Goal: Entertainment & Leisure: Browse casually

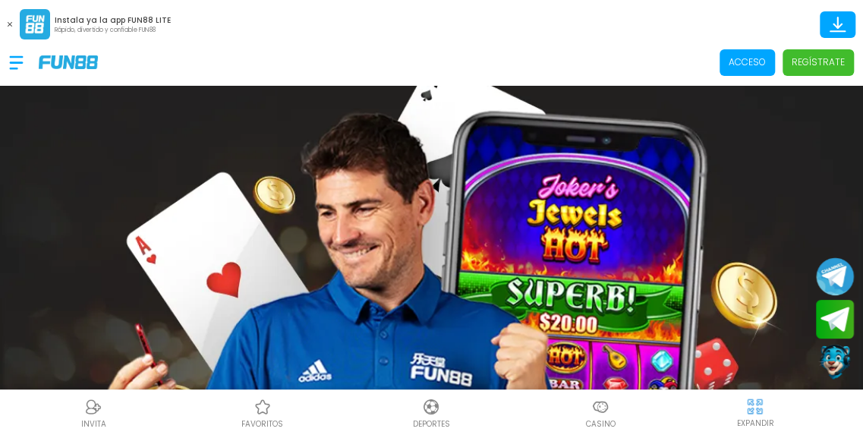
click at [740, 62] on p "Acceso" at bounding box center [747, 62] width 37 height 14
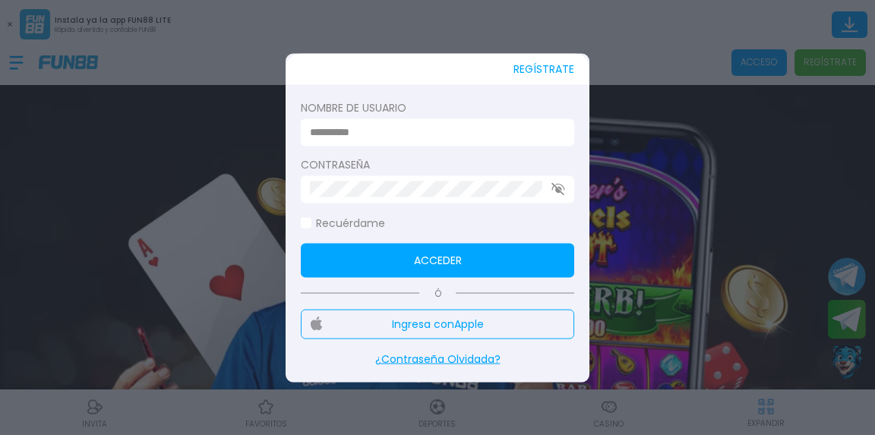
click at [478, 127] on input at bounding box center [433, 133] width 246 height 16
type input "**********"
click button "Acceder" at bounding box center [437, 260] width 273 height 34
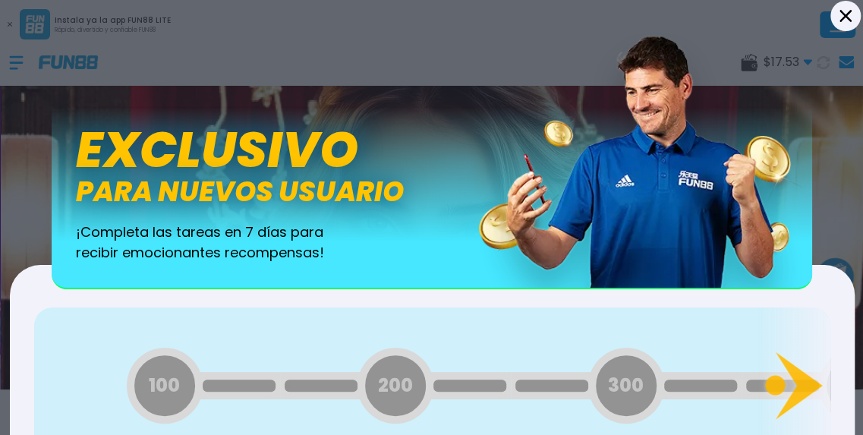
click at [845, 16] on icon at bounding box center [845, 15] width 12 height 12
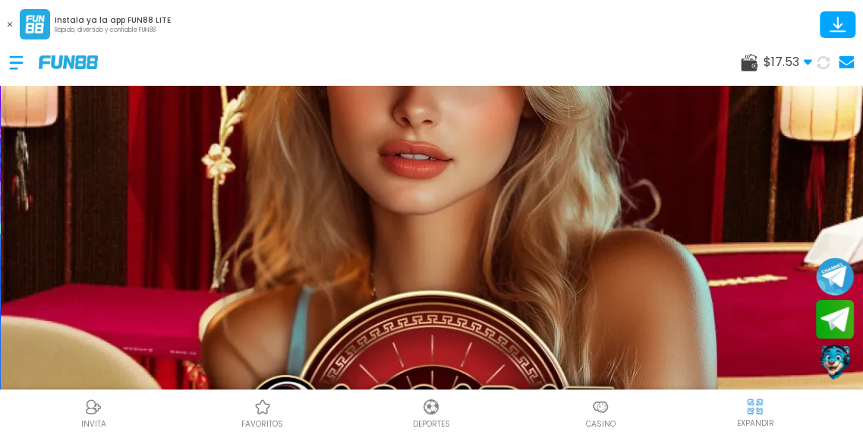
scroll to position [248, 0]
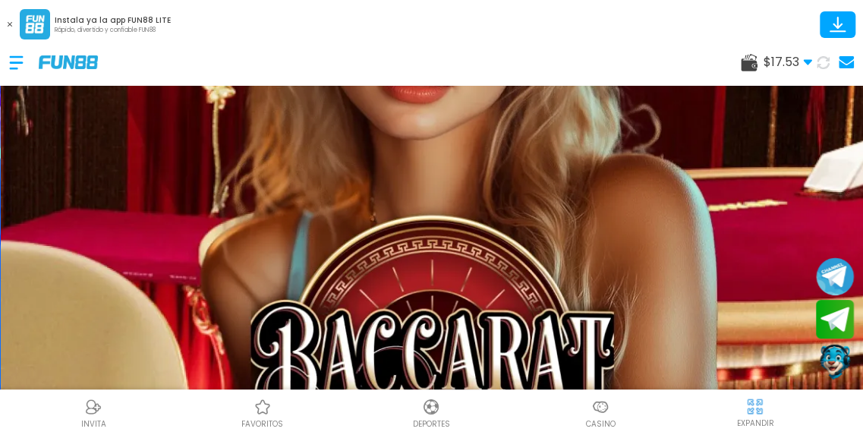
click at [600, 414] on img at bounding box center [601, 407] width 18 height 18
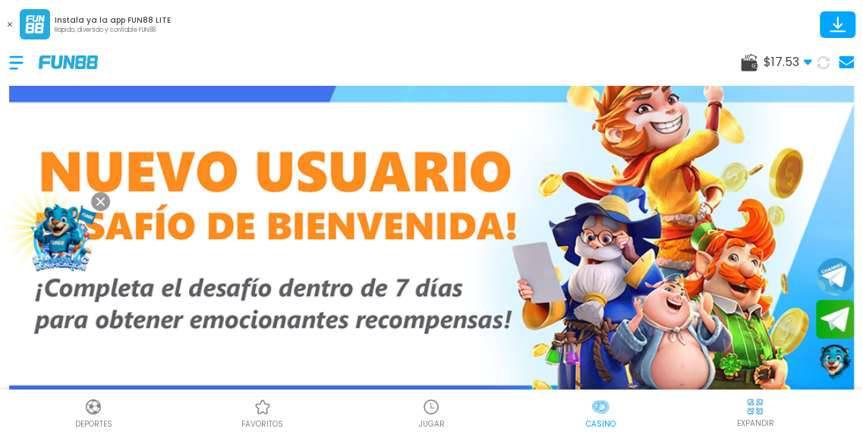
click at [100, 197] on icon at bounding box center [100, 201] width 8 height 8
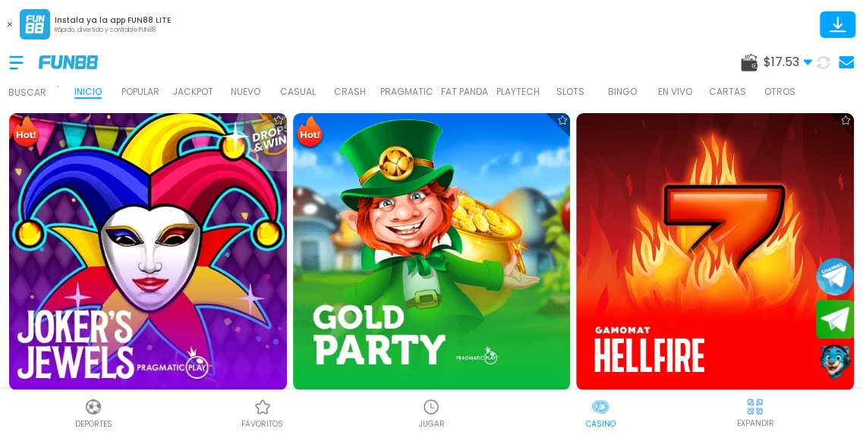
scroll to position [545, 0]
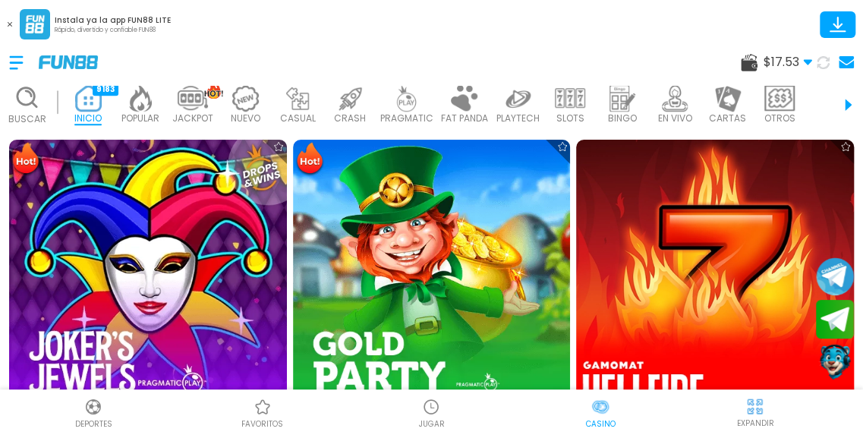
click at [672, 198] on img at bounding box center [715, 277] width 305 height 305
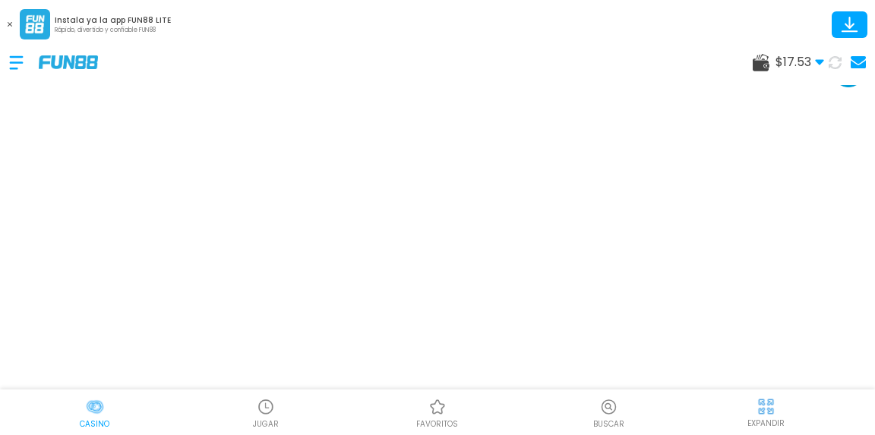
click at [769, 406] on img at bounding box center [765, 406] width 19 height 19
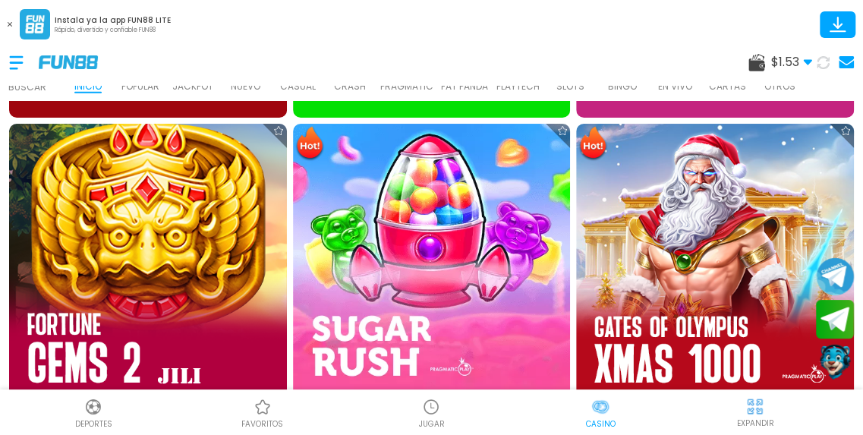
scroll to position [1820, 0]
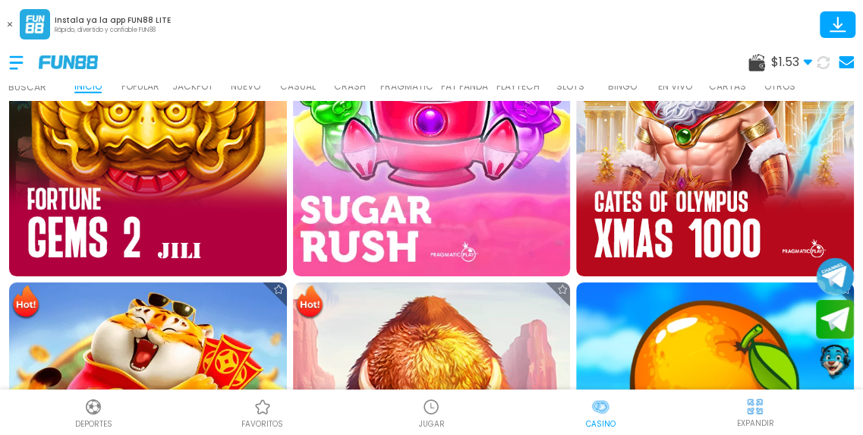
click at [453, 187] on img at bounding box center [431, 137] width 305 height 305
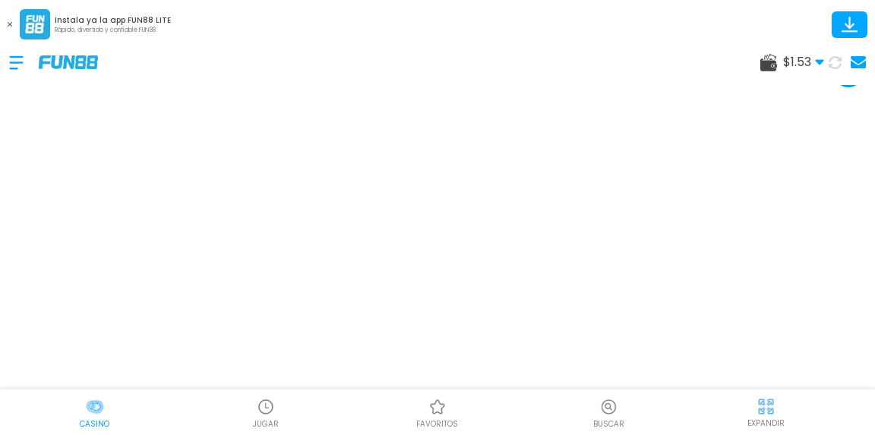
click at [762, 416] on div at bounding box center [765, 406] width 23 height 23
